Goal: Task Accomplishment & Management: Complete application form

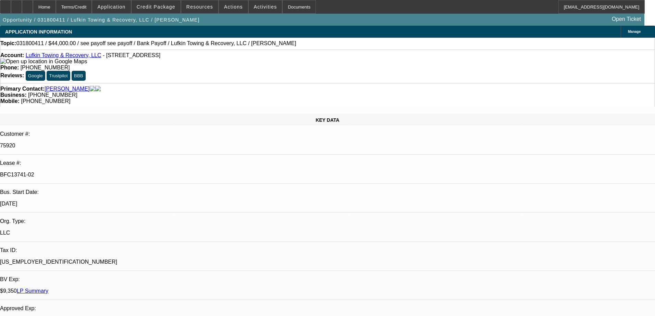
select select "0"
select select "2"
select select "0.1"
select select "0"
select select "2"
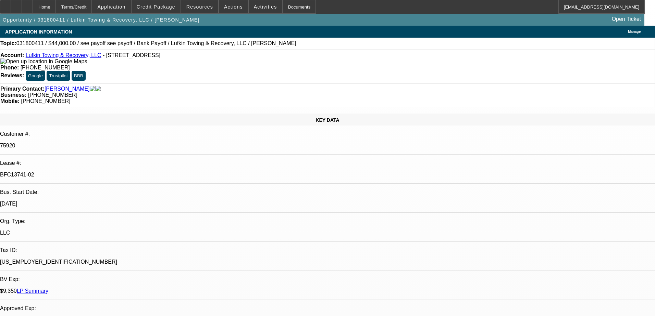
select select "0.1"
select select "0"
select select "2"
select select "0.1"
select select "0"
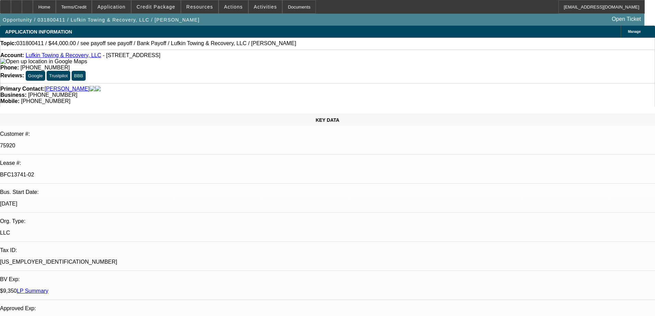
select select "2"
select select "0.1"
select select "1"
select select "2"
select select "4"
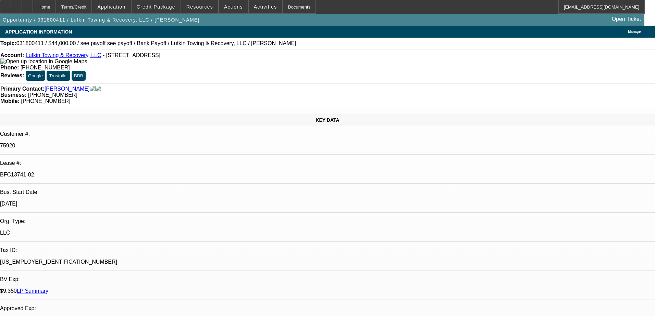
select select "1"
select select "2"
select select "4"
select select "1"
select select "2"
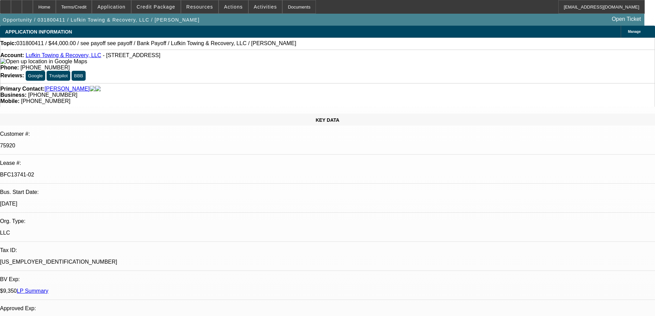
select select "4"
select select "1"
select select "2"
select select "4"
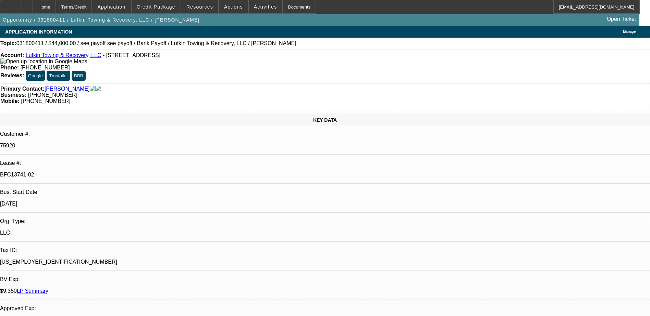
select select "0"
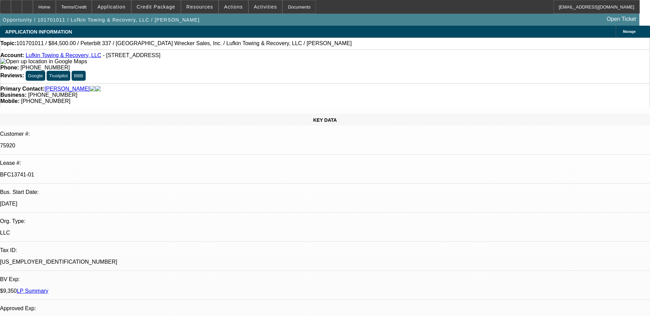
select select "0.1"
select select "0"
select select "2"
select select "0.1"
select select "0"
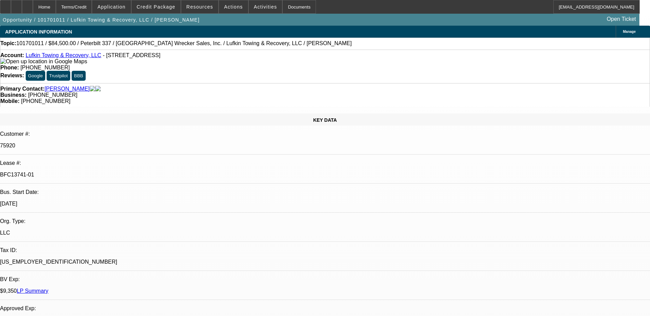
select select "2"
select select "0.1"
select select "0"
select select "2"
select select "0.1"
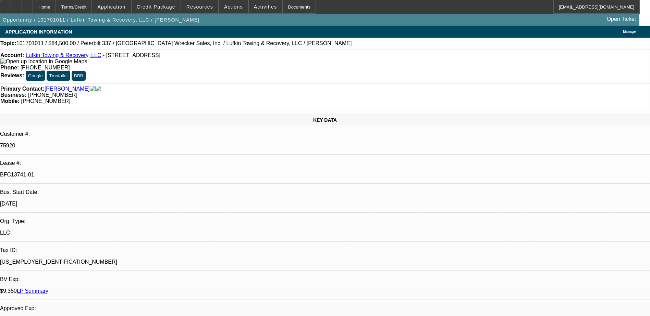
select select "1"
select select "2"
select select "4"
select select "1"
select select "2"
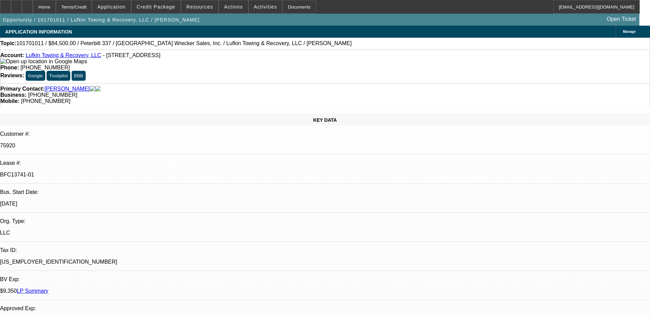
select select "4"
select select "1"
select select "2"
select select "4"
select select "1"
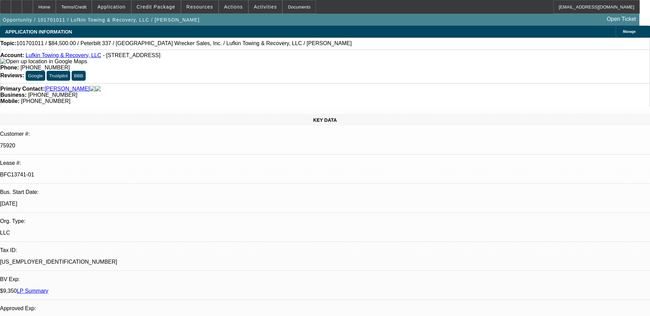
select select "2"
select select "4"
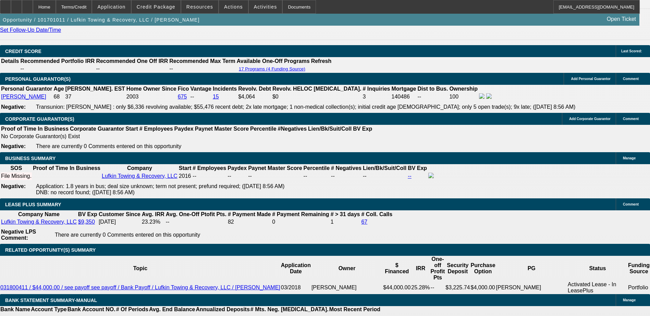
scroll to position [856, 0]
